Goal: Book appointment/travel/reservation

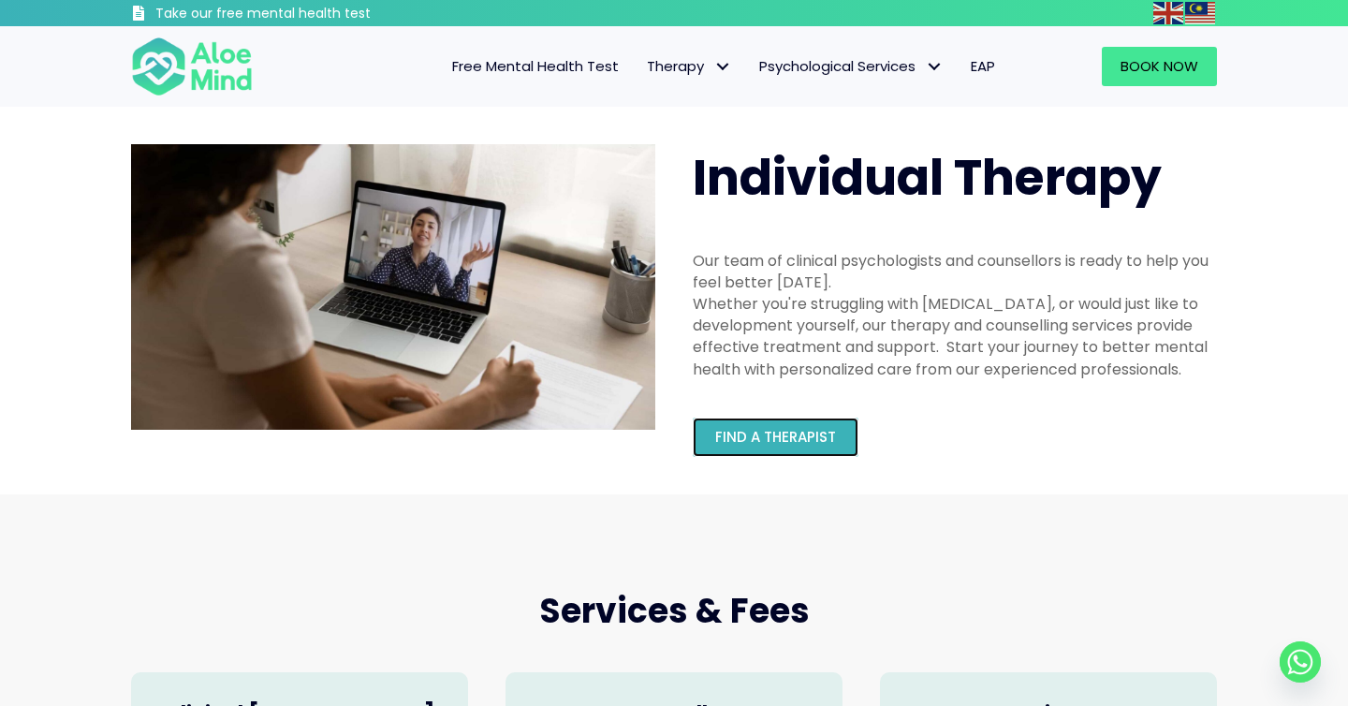
click at [773, 439] on span "Find a therapist" at bounding box center [775, 437] width 121 height 20
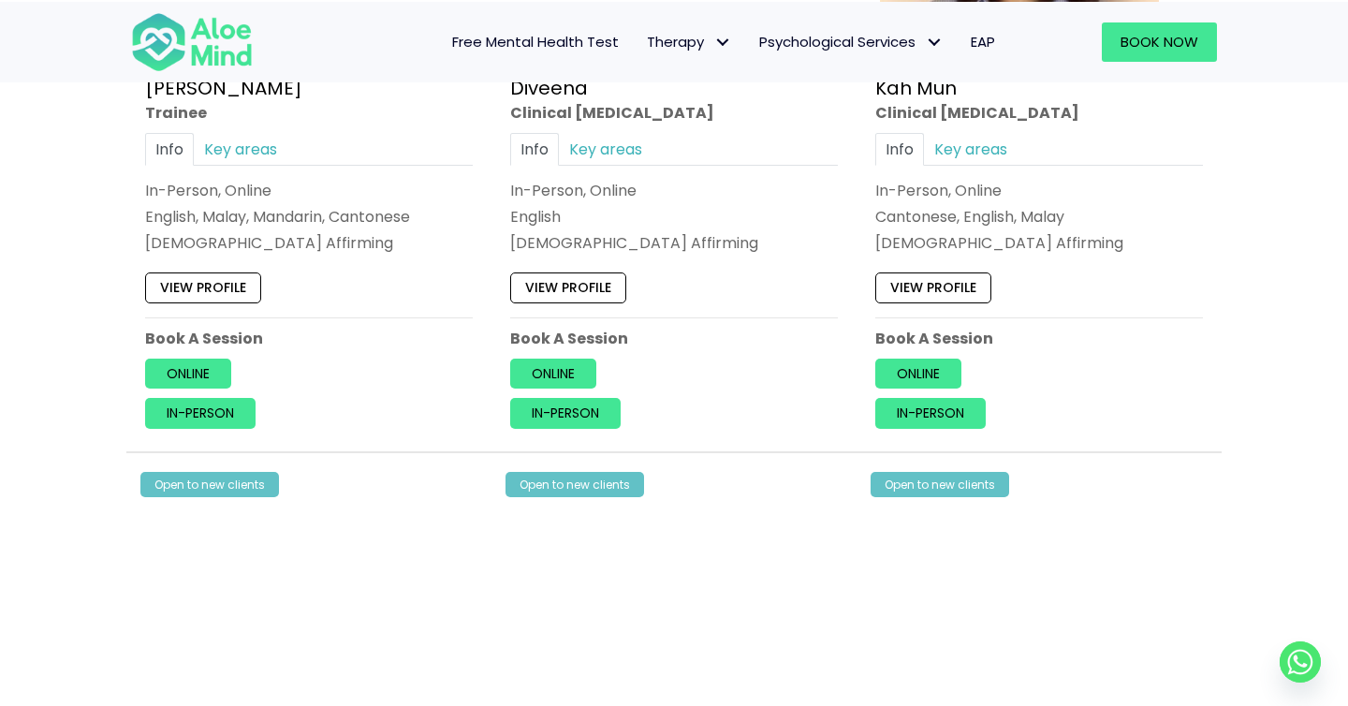
scroll to position [1273, 0]
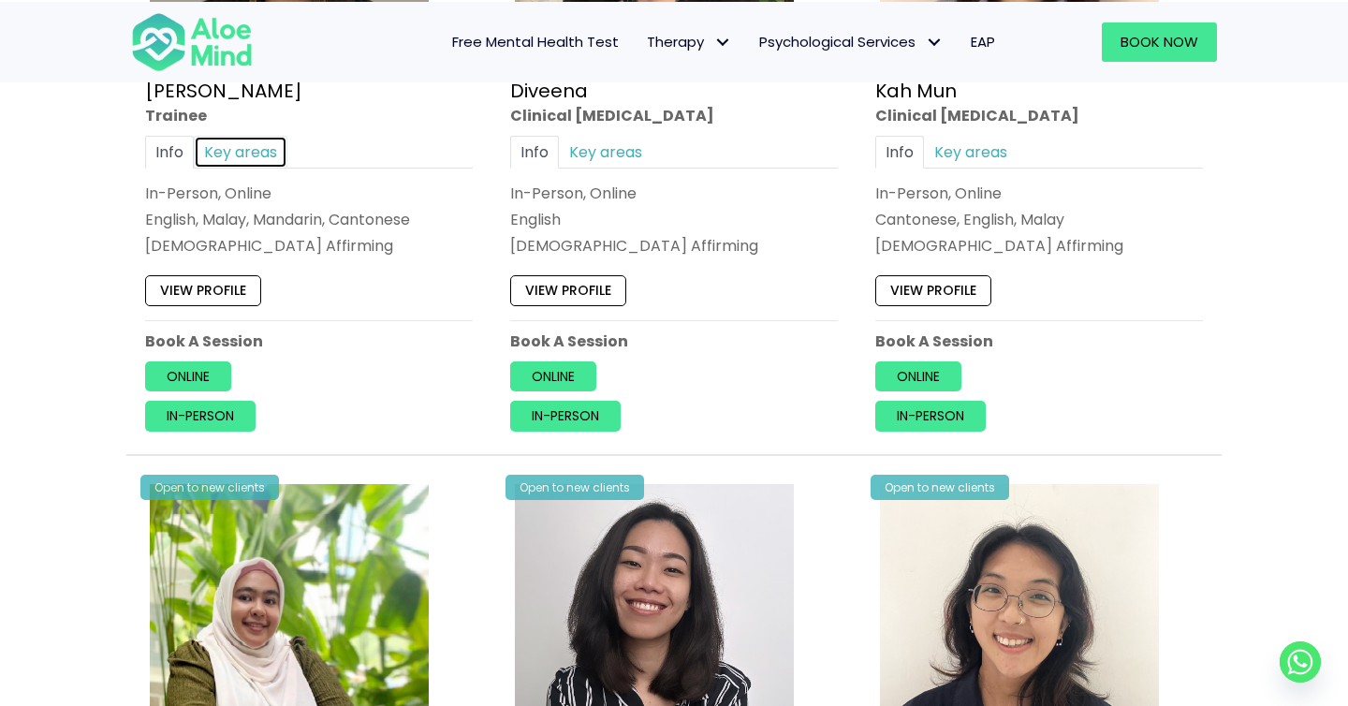
click at [209, 152] on link "Key areas" at bounding box center [241, 151] width 94 height 33
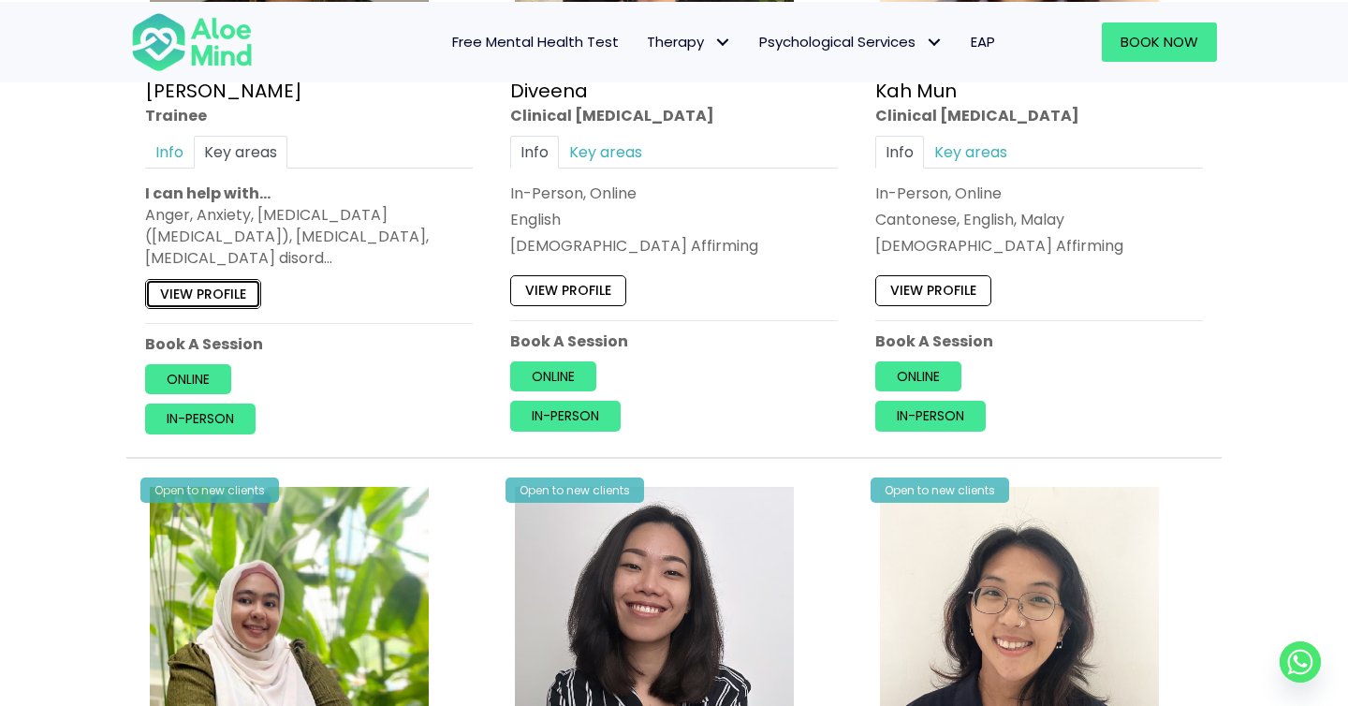
click at [237, 291] on link "View profile" at bounding box center [203, 293] width 116 height 30
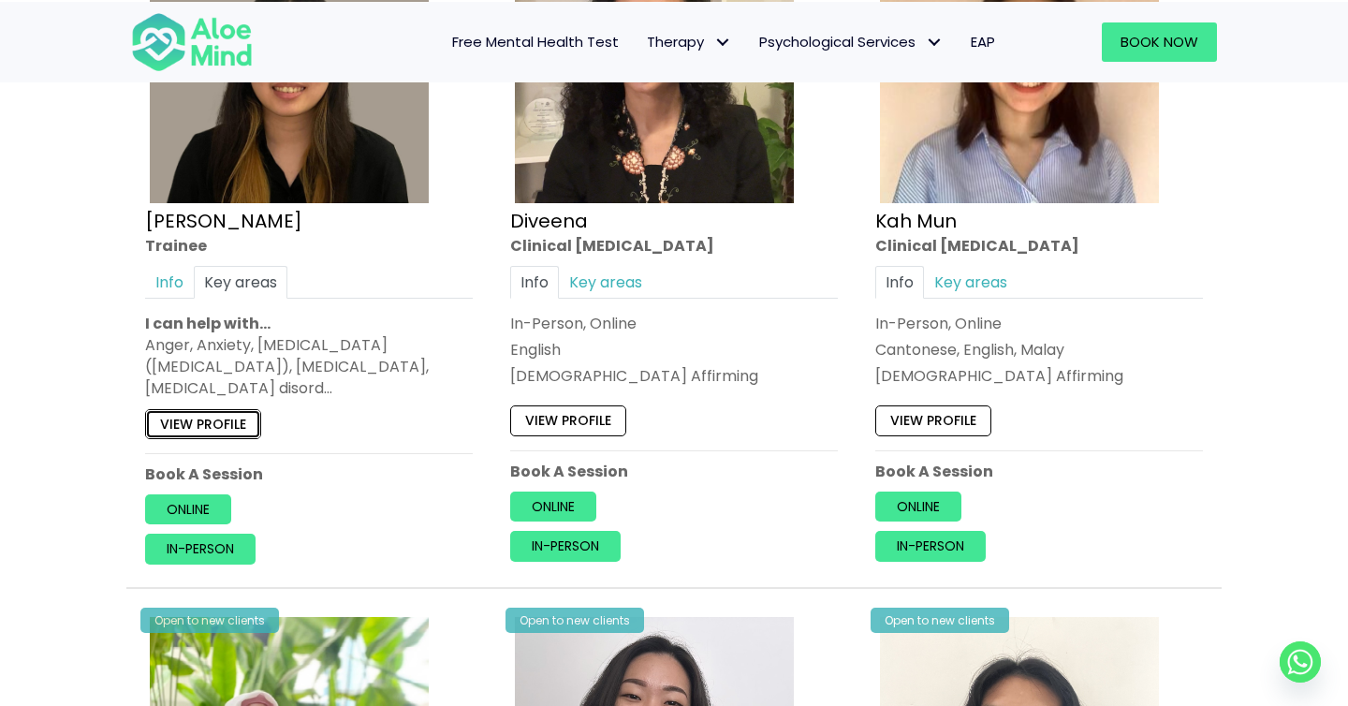
scroll to position [1118, 0]
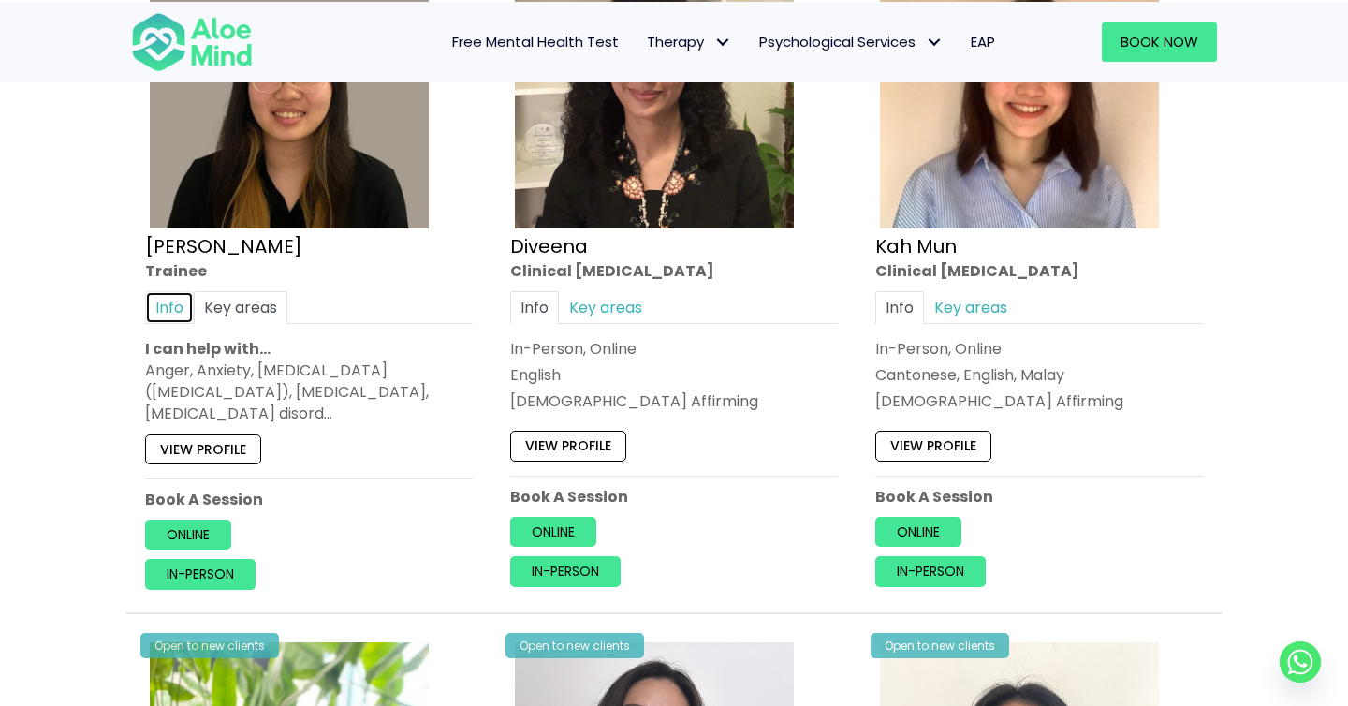
click at [167, 290] on link "Info" at bounding box center [169, 306] width 49 height 33
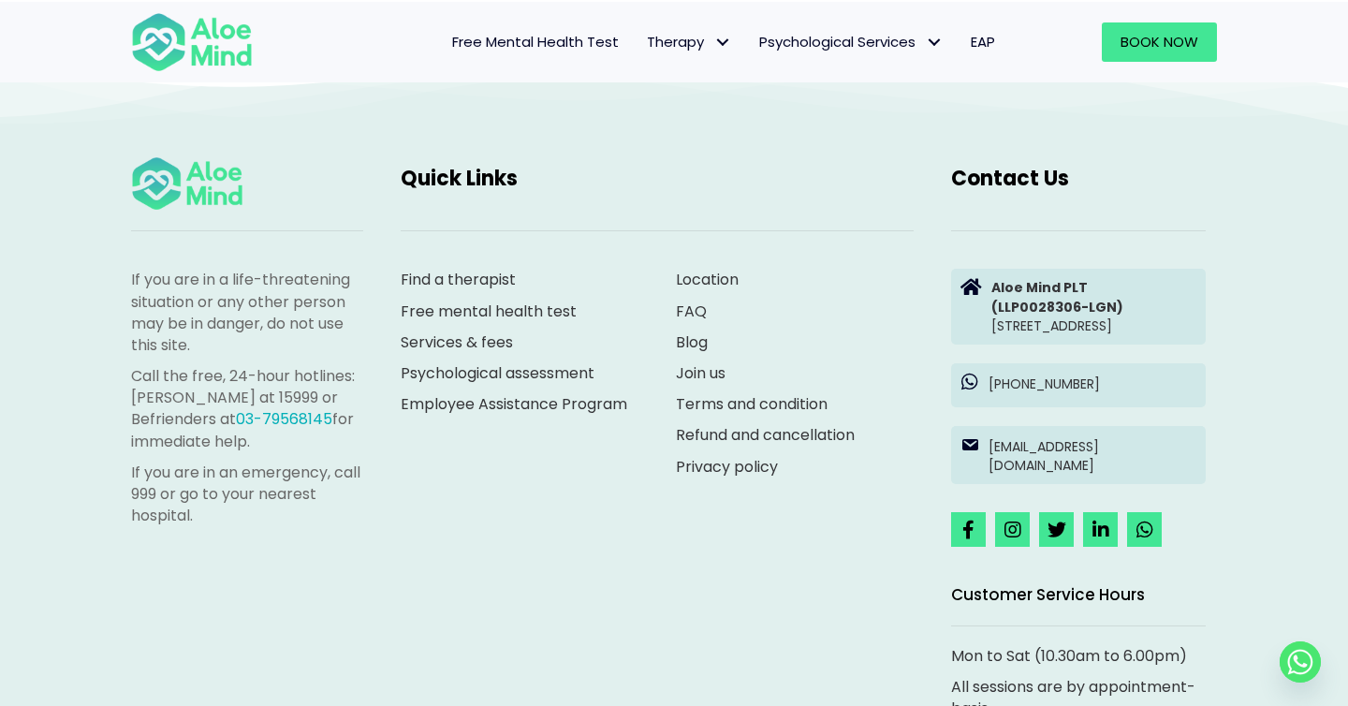
scroll to position [8703, 0]
